Goal: Transaction & Acquisition: Purchase product/service

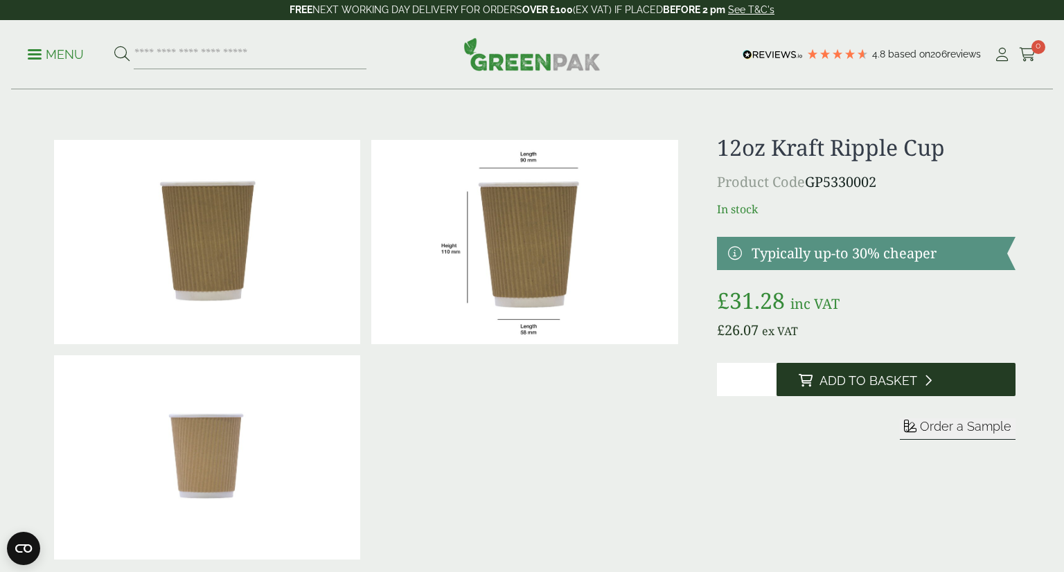
click at [810, 371] on button "Add to Basket" at bounding box center [895, 379] width 239 height 33
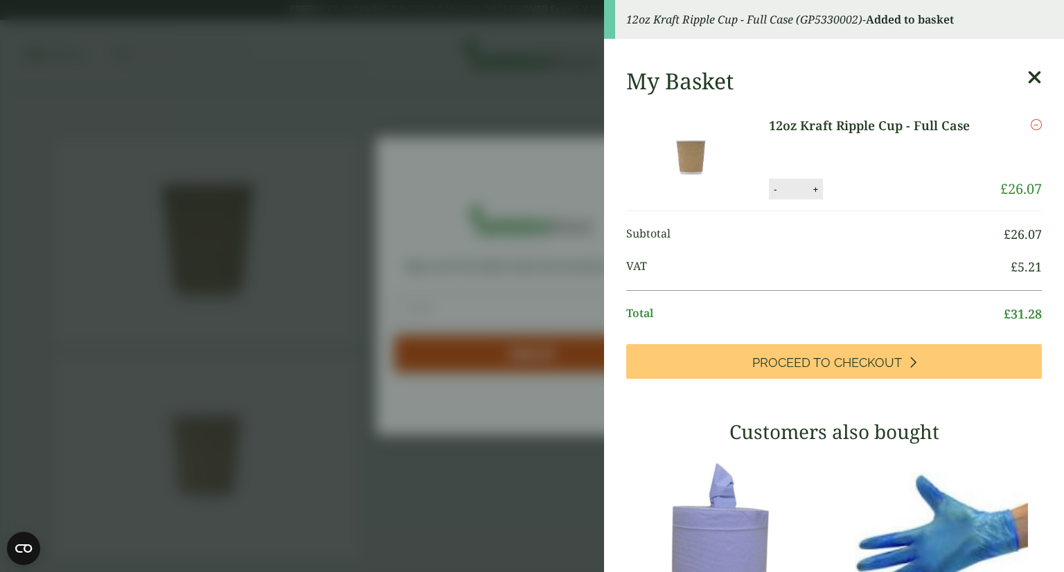
click at [1034, 75] on icon at bounding box center [1034, 77] width 15 height 19
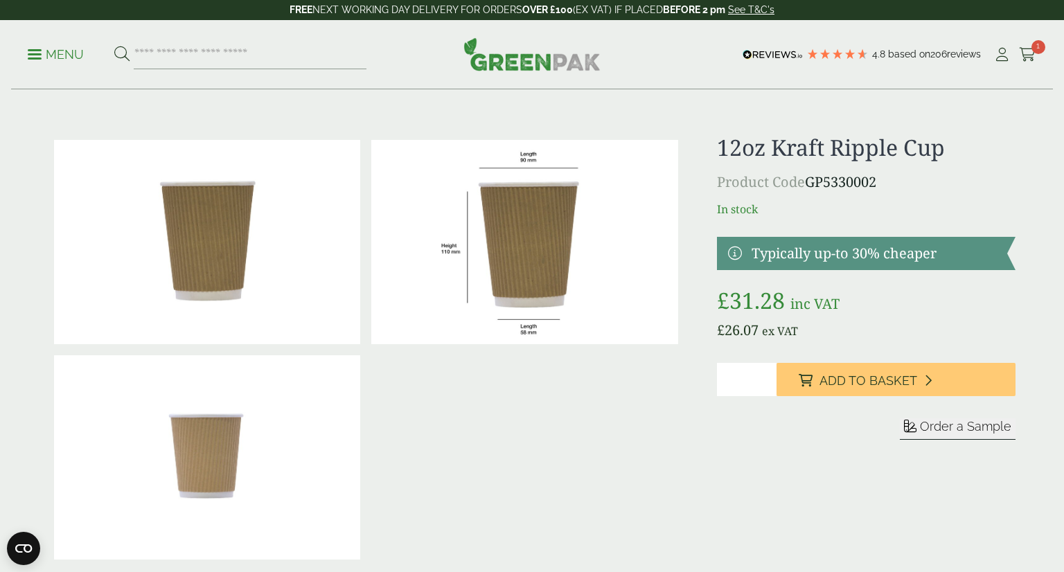
click at [48, 63] on ul "Menu" at bounding box center [197, 54] width 339 height 29
click at [40, 56] on link "Menu" at bounding box center [56, 53] width 56 height 14
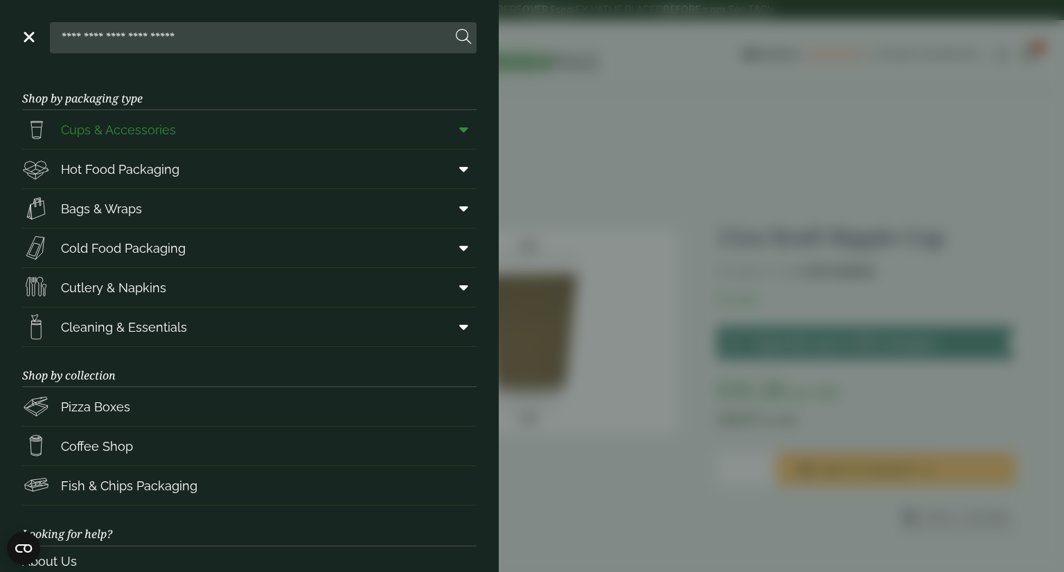
click at [201, 142] on link "Cups & Accessories" at bounding box center [249, 129] width 454 height 39
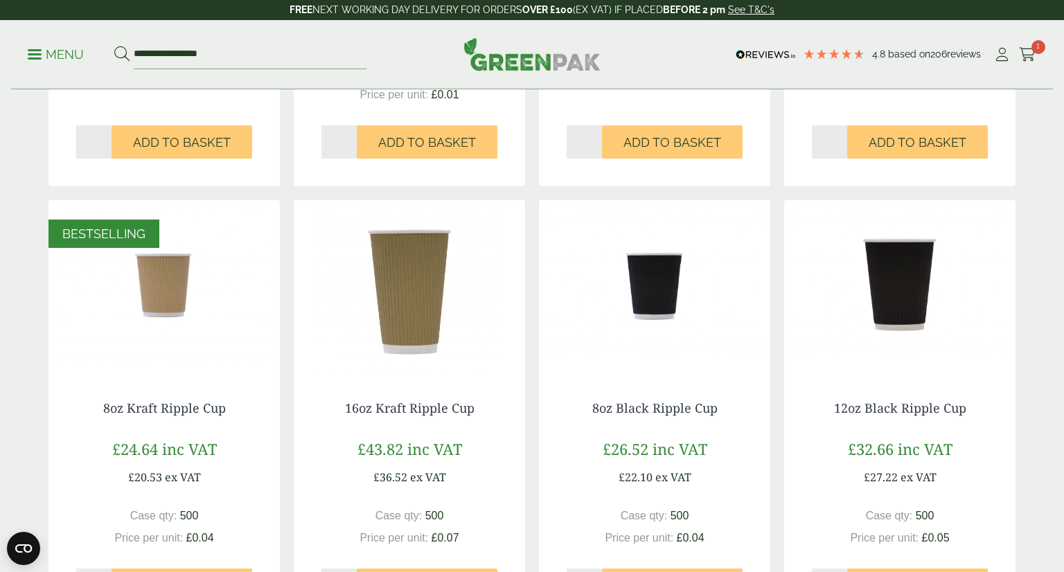
scroll to position [608, 0]
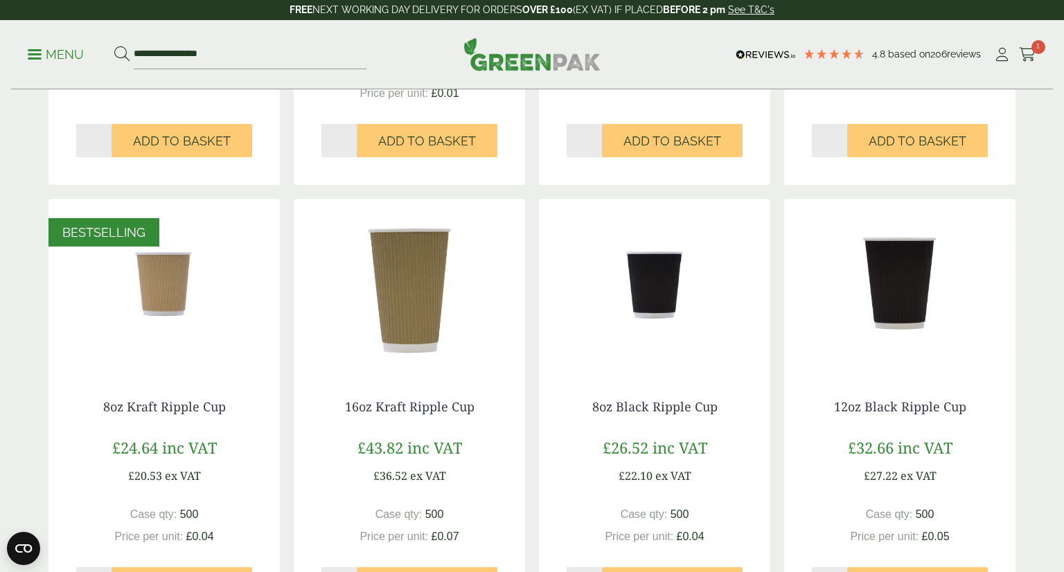
click at [393, 285] on img at bounding box center [409, 285] width 231 height 173
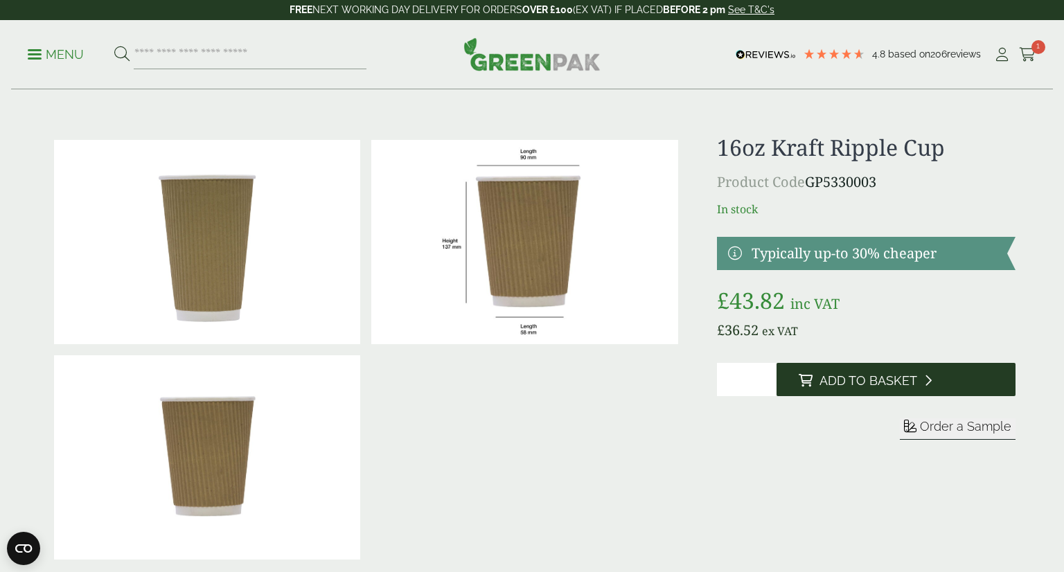
click at [851, 381] on span "Add to Basket" at bounding box center [868, 380] width 98 height 15
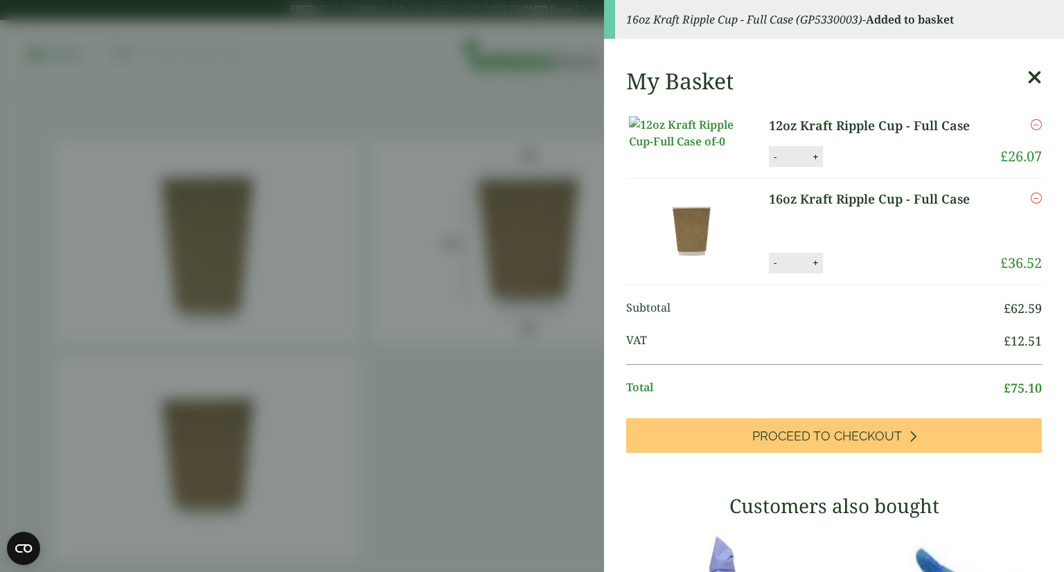
click at [509, 466] on aside "16oz Kraft Ripple Cup - Full Case (GP5330003) - Added to basket My Basket 12oz …" at bounding box center [532, 286] width 1064 height 572
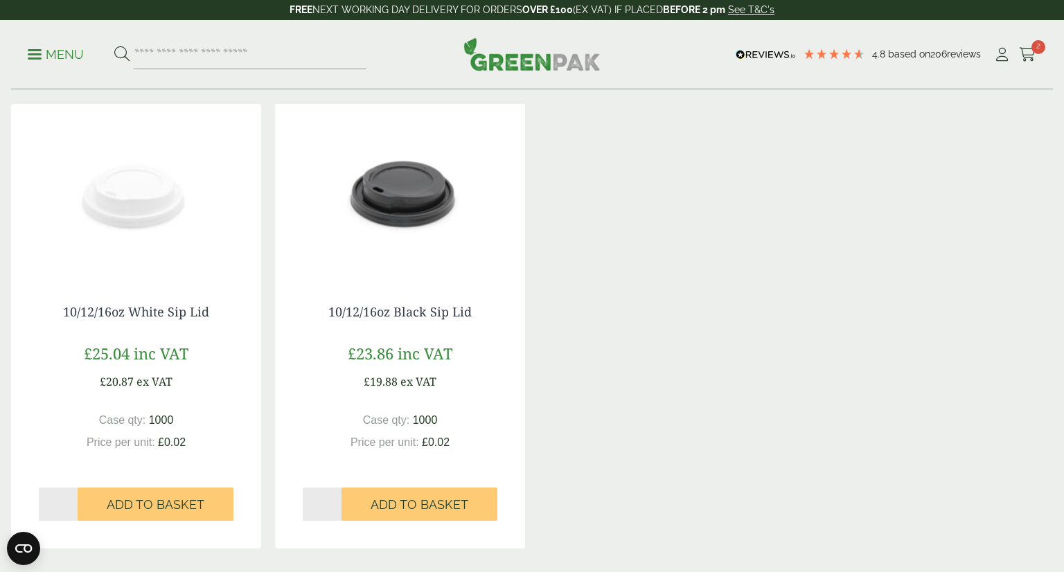
scroll to position [977, 0]
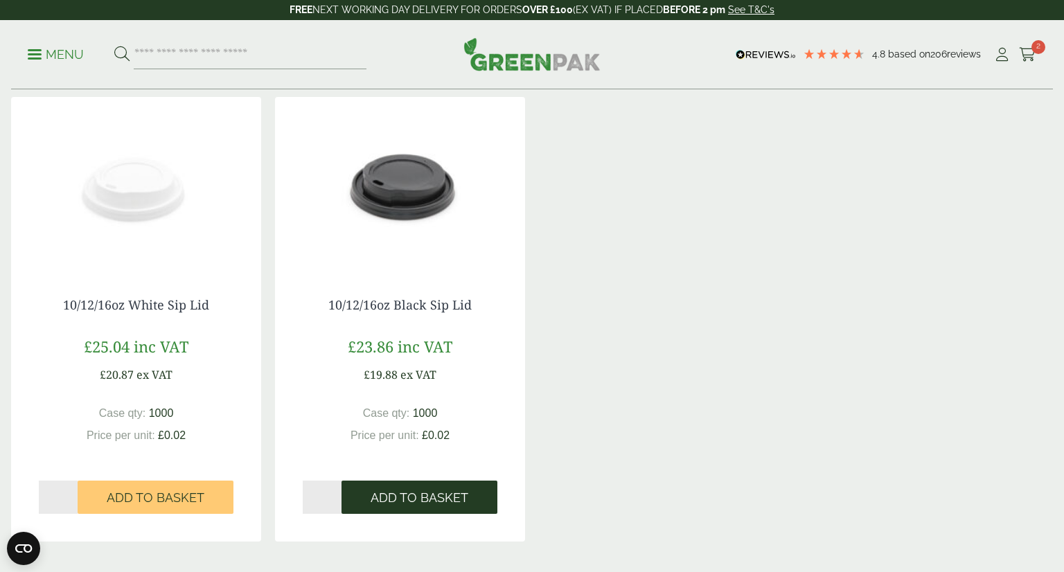
click at [412, 504] on span "Add to Basket" at bounding box center [420, 497] width 98 height 15
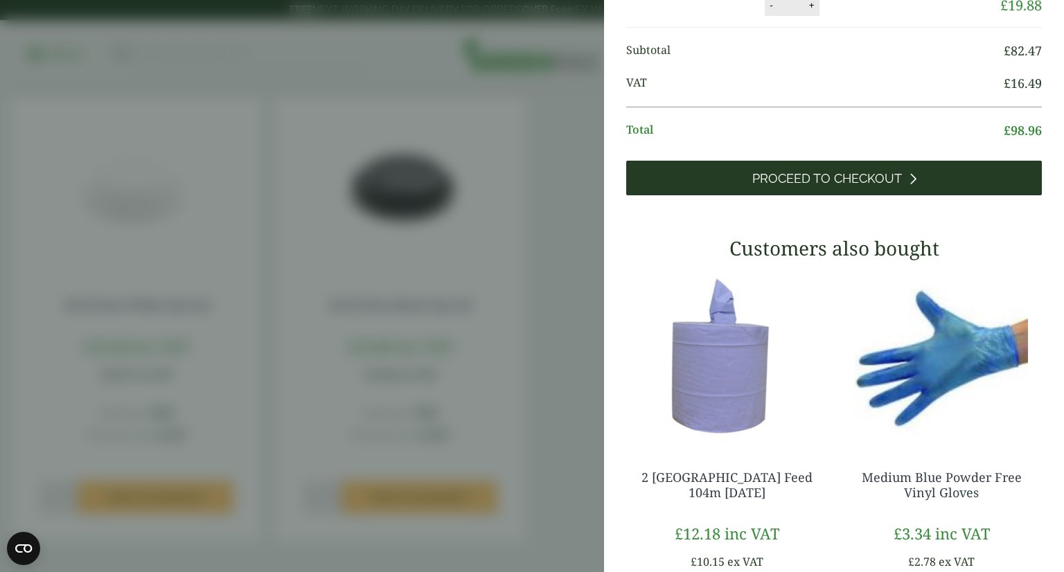
click at [860, 186] on span "Proceed to Checkout" at bounding box center [827, 178] width 150 height 15
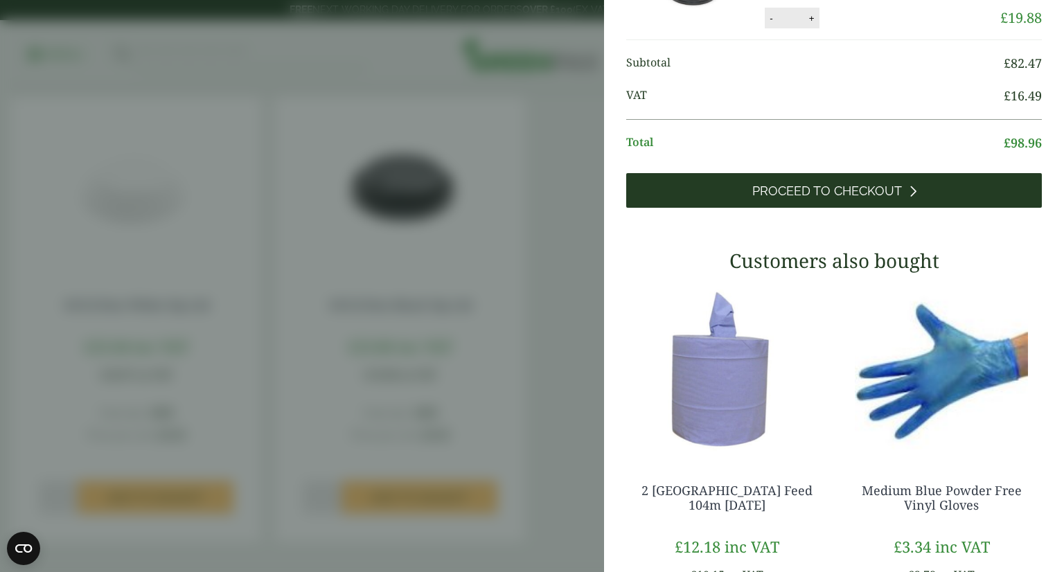
scroll to position [364, 0]
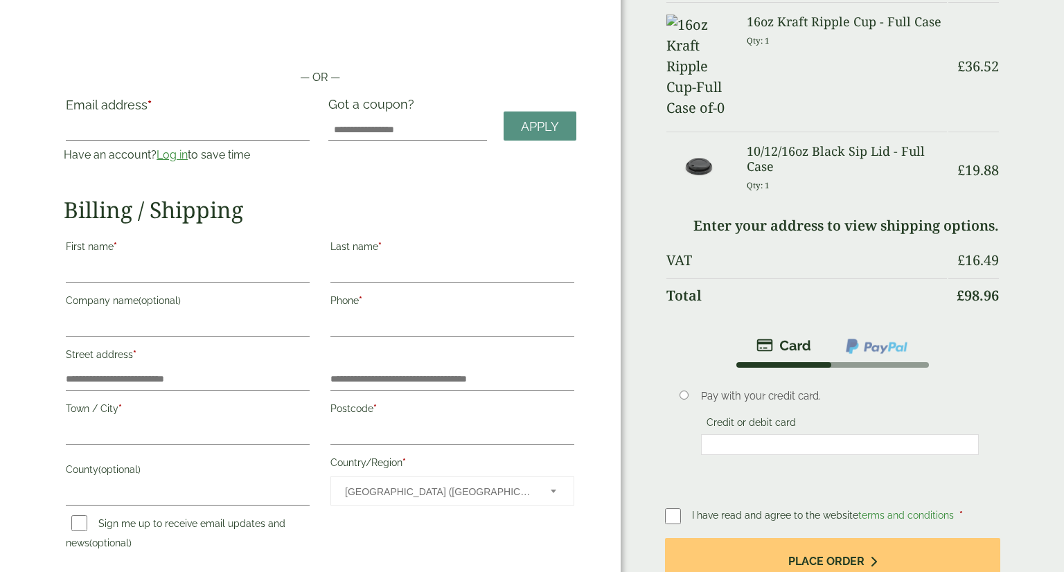
scroll to position [87, 0]
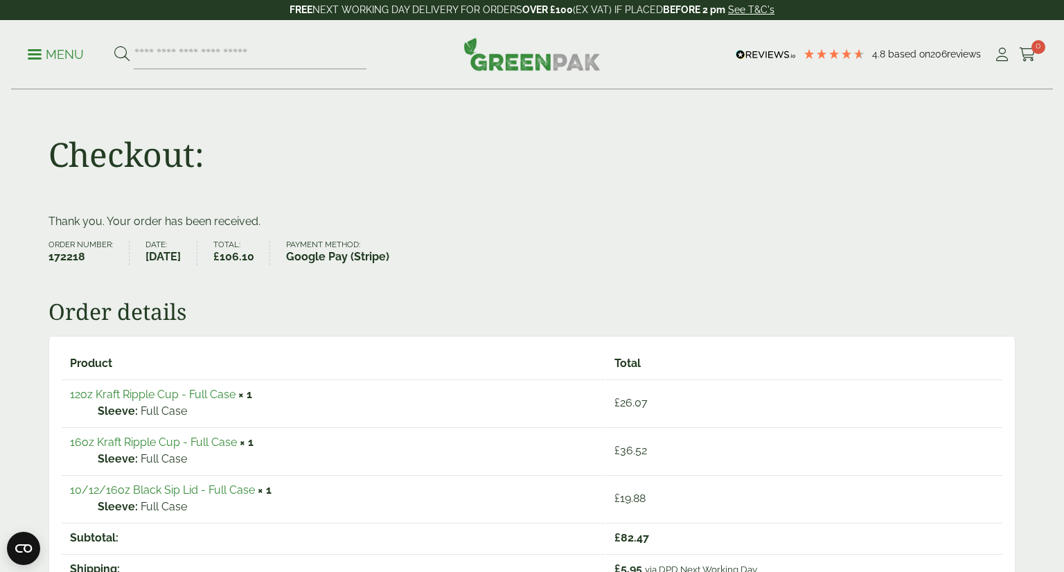
click at [50, 48] on p "Menu" at bounding box center [56, 54] width 56 height 17
click at [37, 51] on p "Menu" at bounding box center [56, 54] width 56 height 17
click at [33, 55] on p "Menu" at bounding box center [56, 54] width 56 height 17
click at [515, 58] on img at bounding box center [531, 53] width 137 height 33
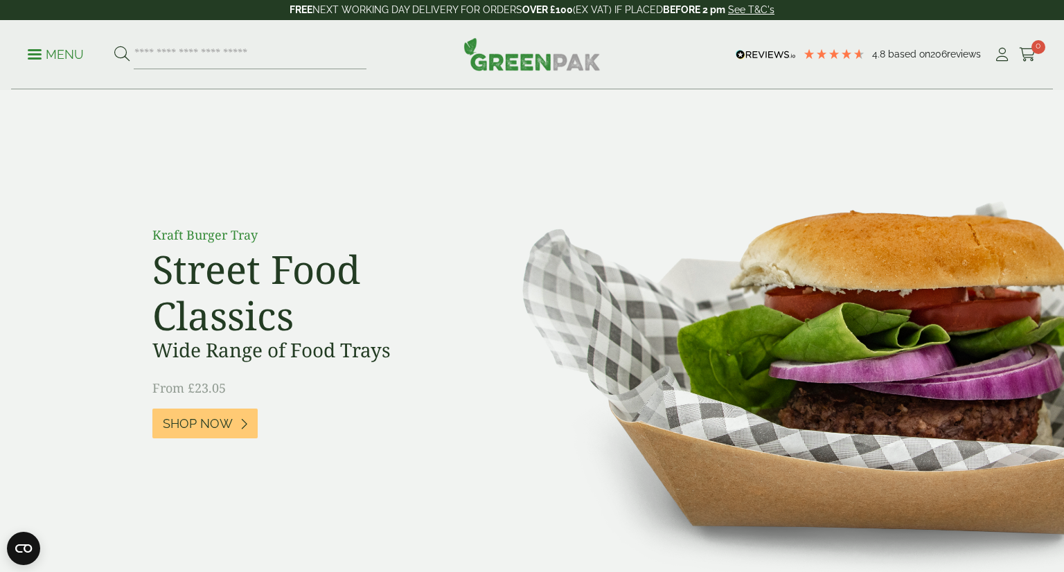
click at [33, 59] on link "Menu" at bounding box center [56, 53] width 56 height 14
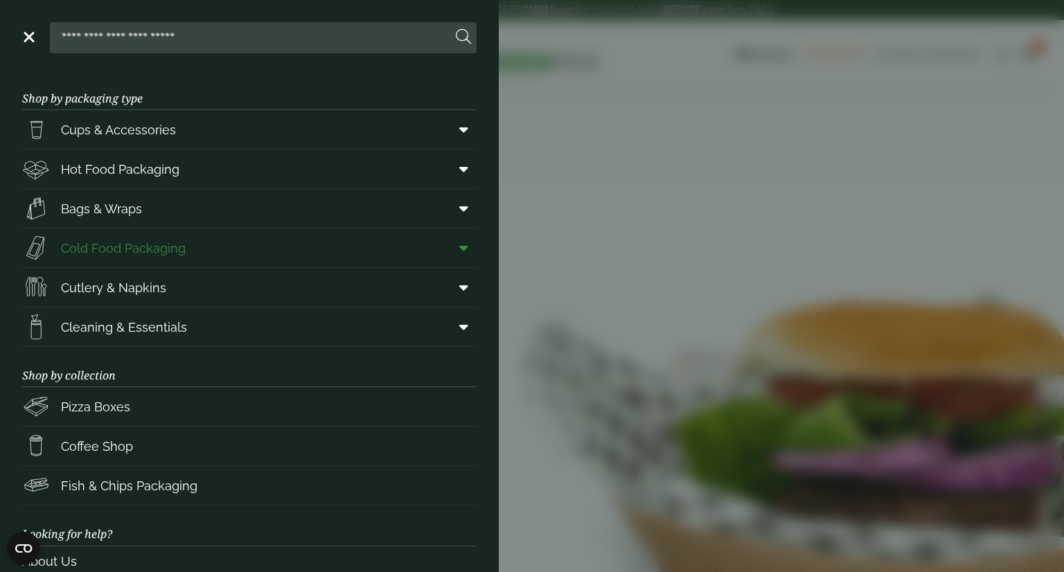
scroll to position [114, 0]
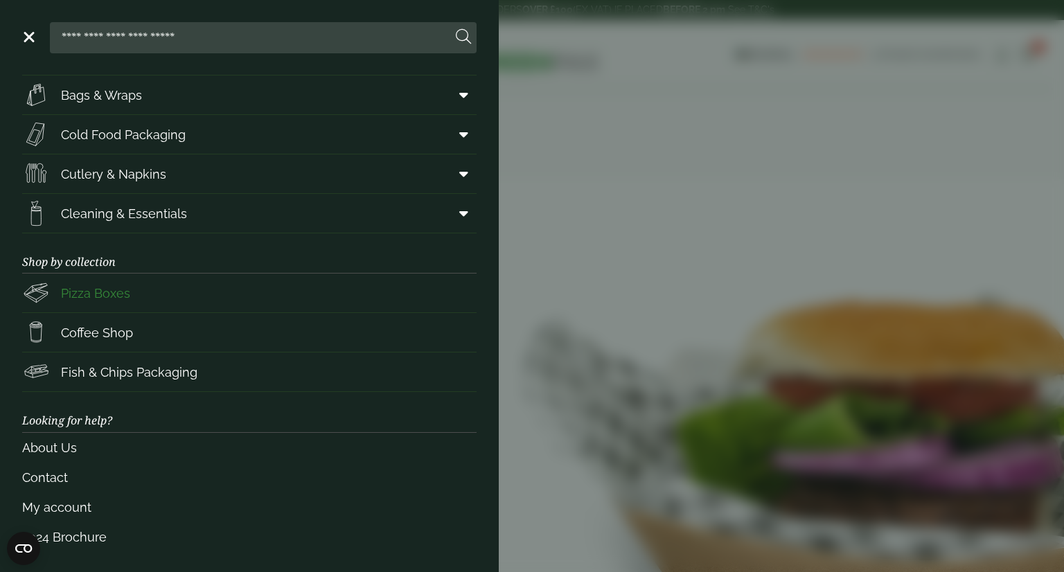
click at [96, 291] on span "Pizza Boxes" at bounding box center [95, 293] width 69 height 19
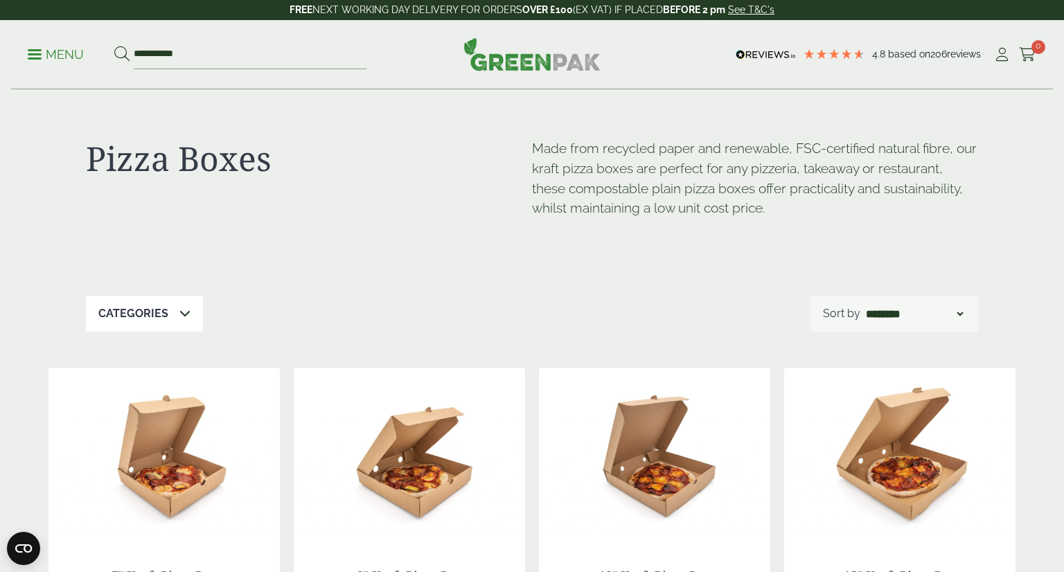
click at [42, 53] on p "Menu" at bounding box center [56, 54] width 56 height 17
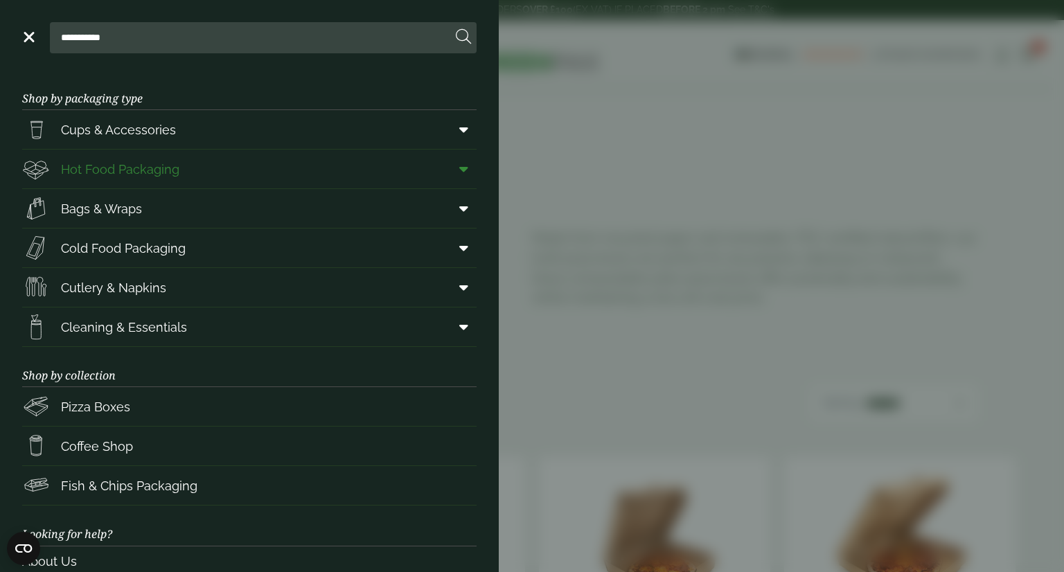
click at [229, 181] on link "Hot Food Packaging" at bounding box center [249, 169] width 454 height 39
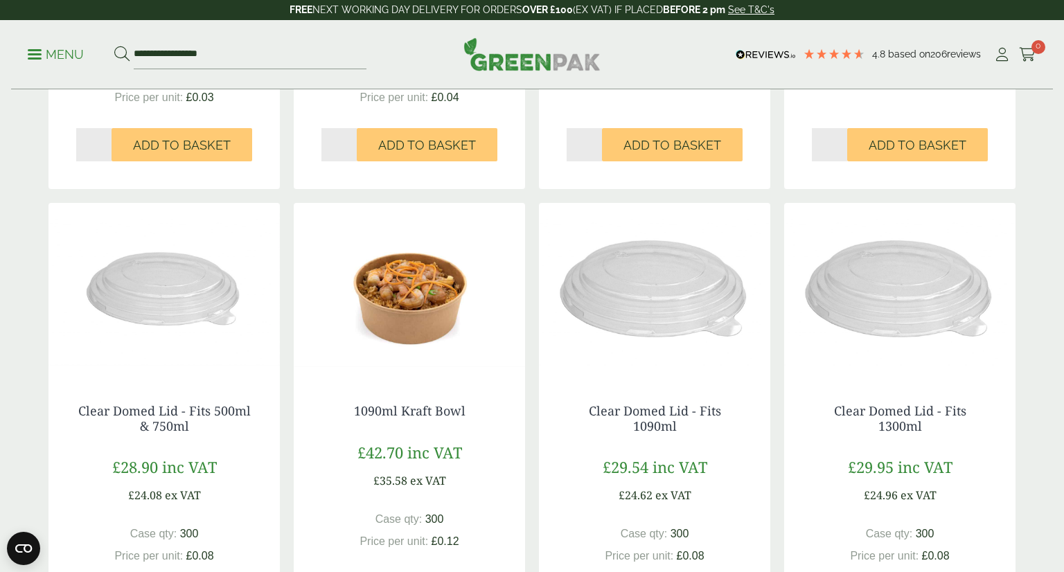
scroll to position [1141, 0]
